Goal: Information Seeking & Learning: Learn about a topic

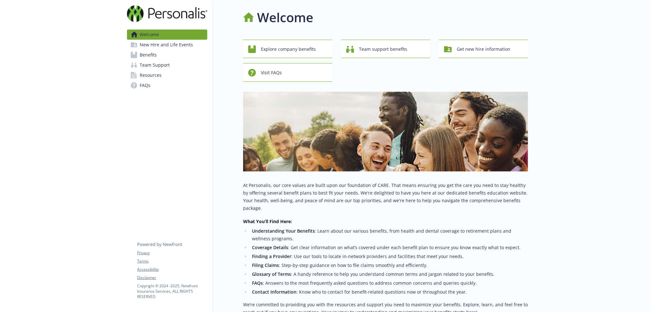
click at [171, 50] on link "Benefits" at bounding box center [167, 55] width 80 height 10
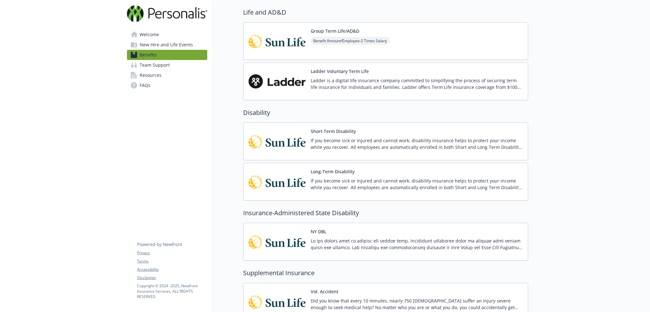
scroll to position [466, 0]
